Goal: Information Seeking & Learning: Learn about a topic

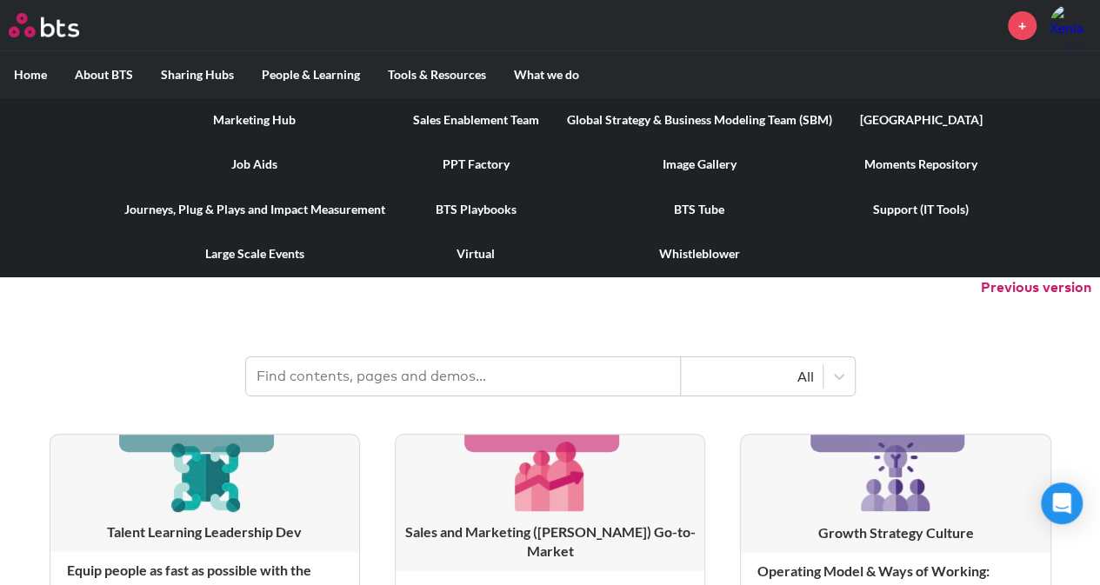
click at [246, 251] on link "Large Scale Events" at bounding box center [254, 253] width 289 height 45
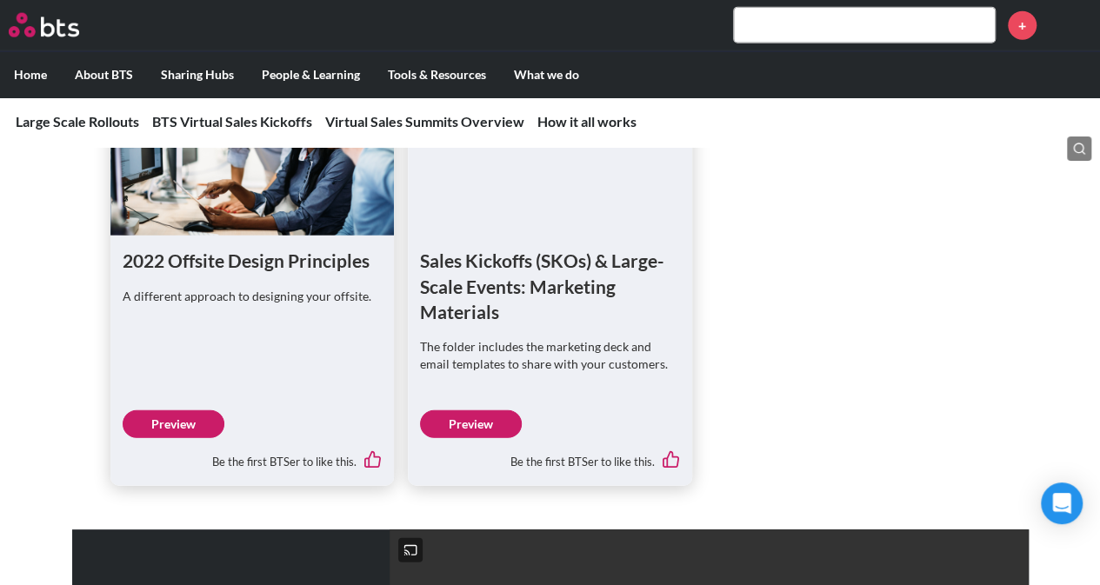
scroll to position [2074, 0]
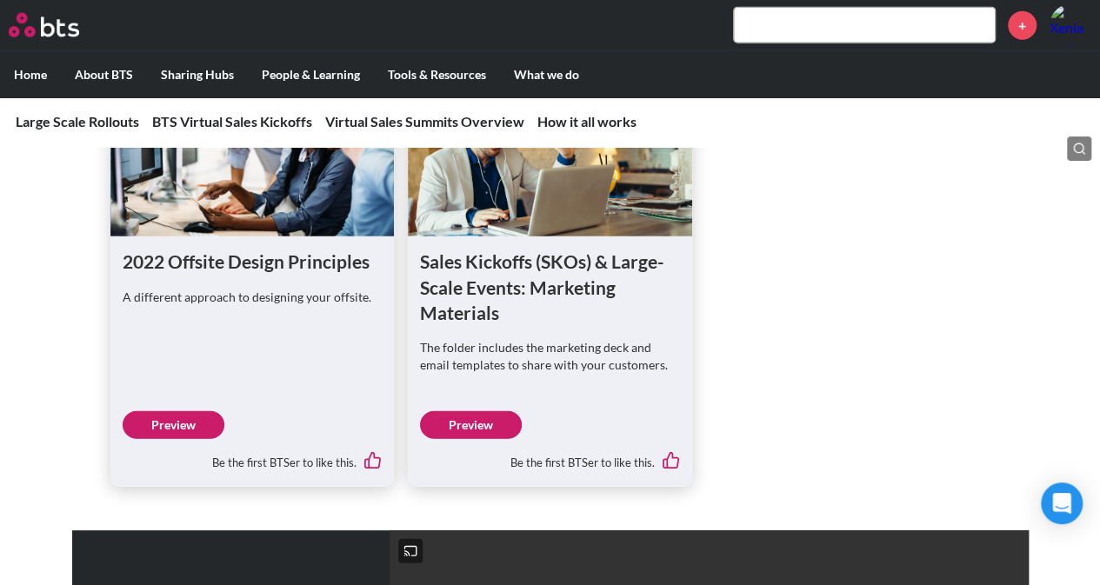
click at [474, 411] on link "Preview" at bounding box center [471, 425] width 102 height 28
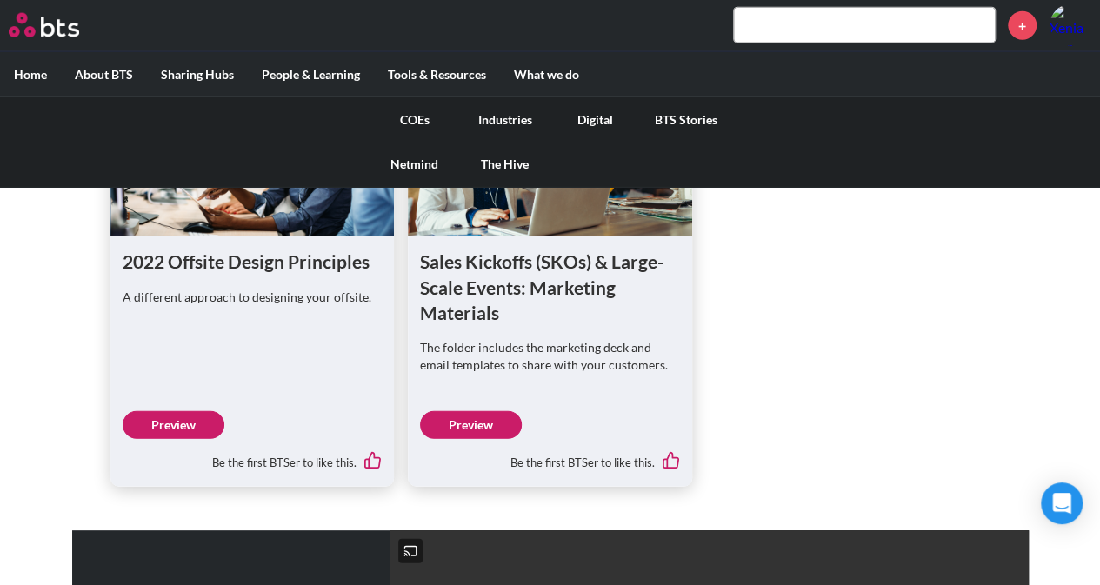
click at [404, 120] on link "COEs" at bounding box center [415, 119] width 90 height 45
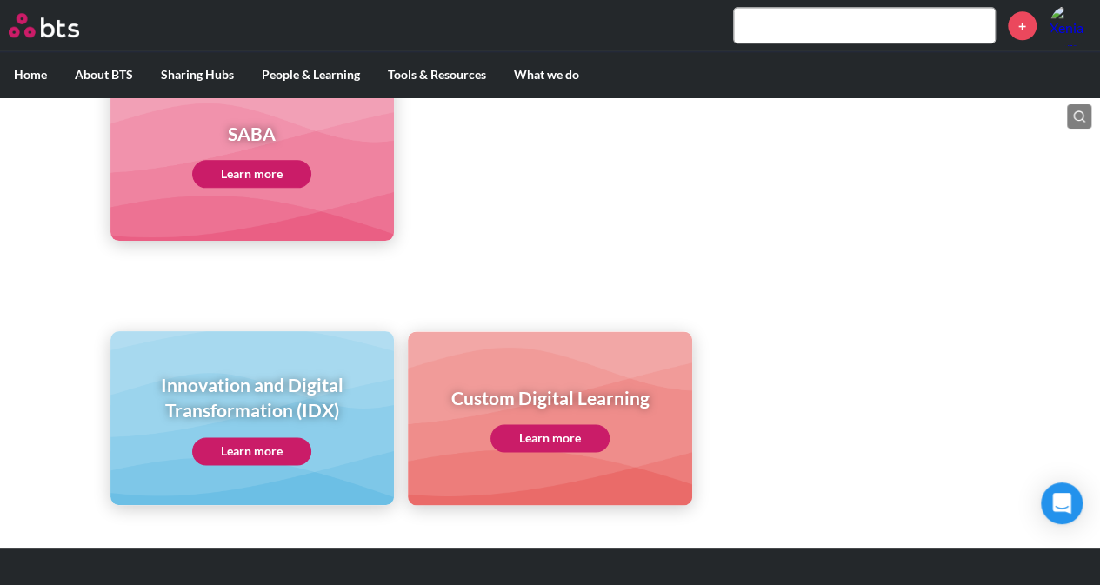
scroll to position [1010, 0]
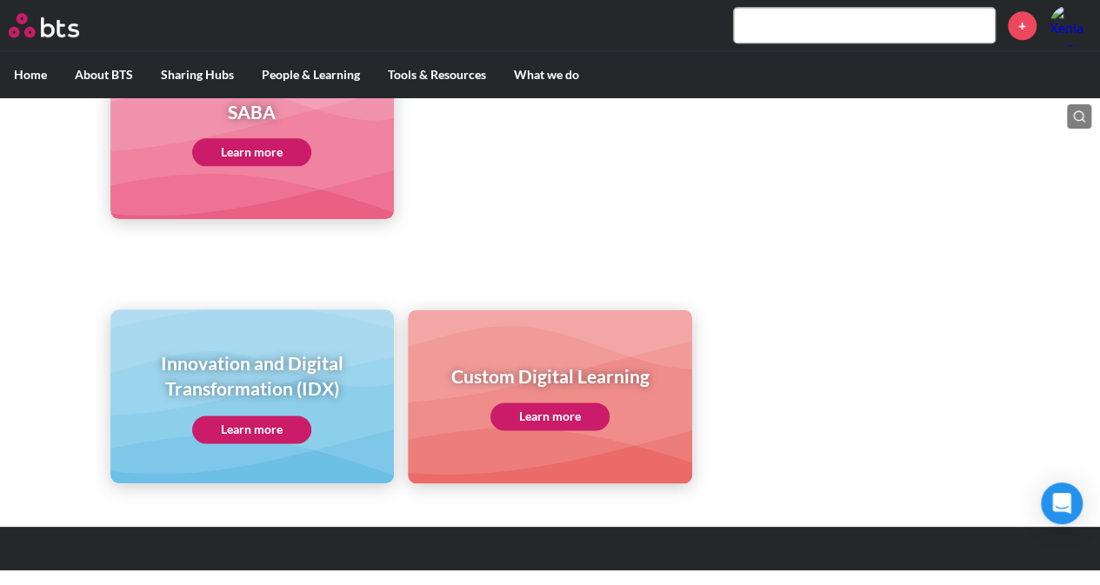
click at [248, 423] on link "Learn more" at bounding box center [251, 430] width 119 height 28
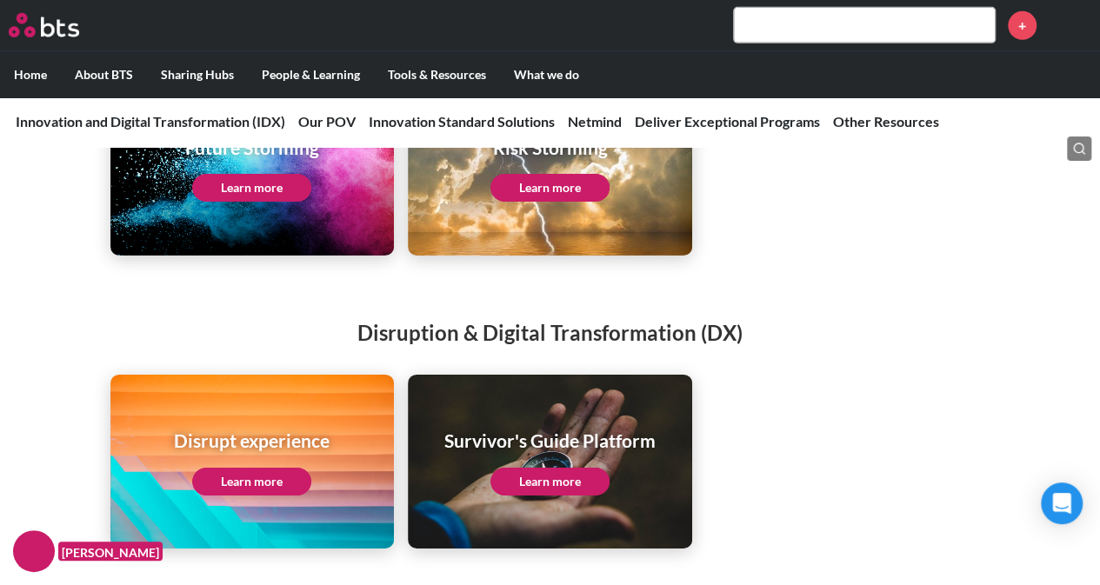
scroll to position [2739, 0]
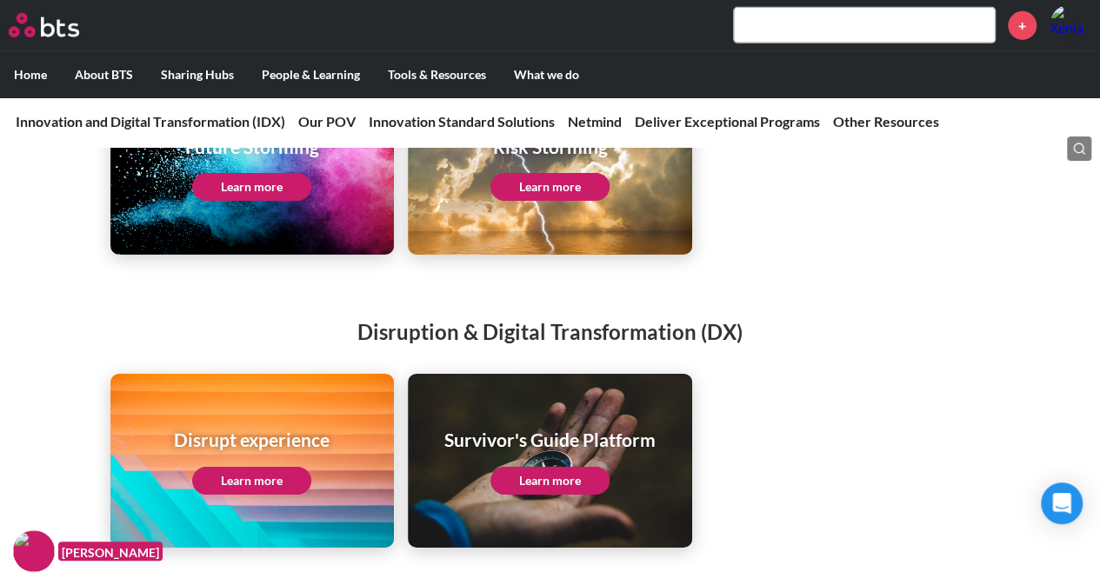
click at [248, 467] on link "Learn more" at bounding box center [251, 481] width 119 height 28
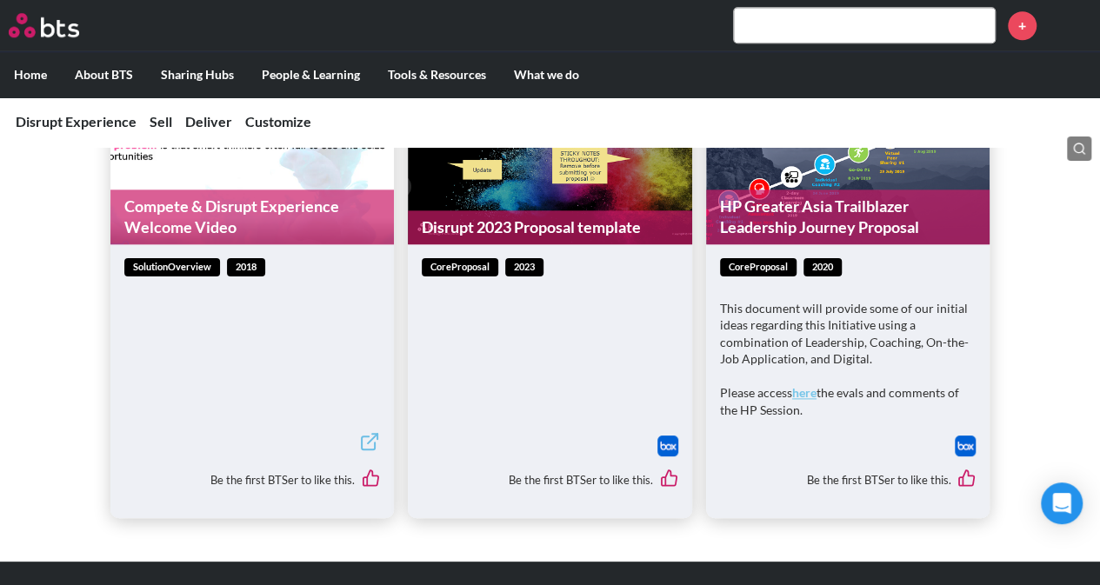
scroll to position [899, 0]
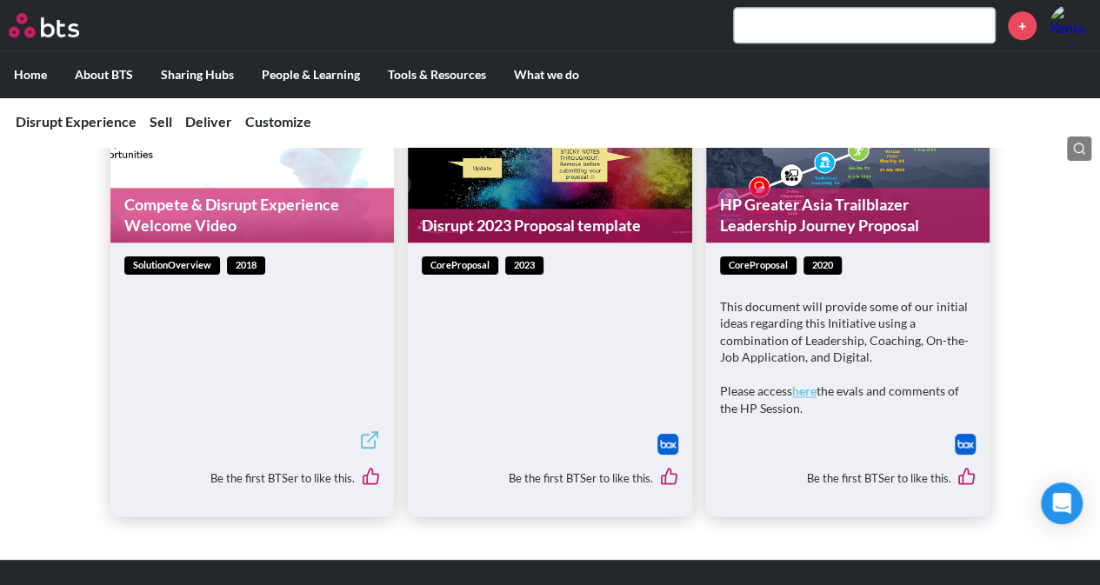
click at [475, 229] on link "Disrupt 2023 Proposal template" at bounding box center [550, 226] width 284 height 34
